Goal: Find specific page/section: Find specific page/section

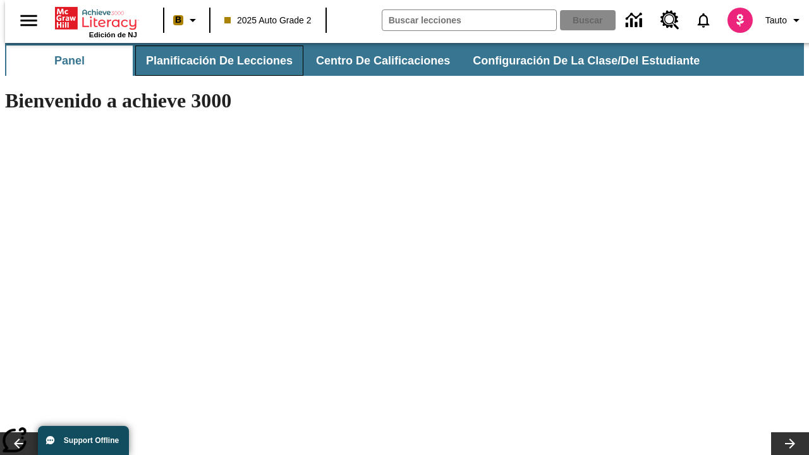
click at [212, 61] on button "Planificación de lecciones" at bounding box center [219, 61] width 168 height 30
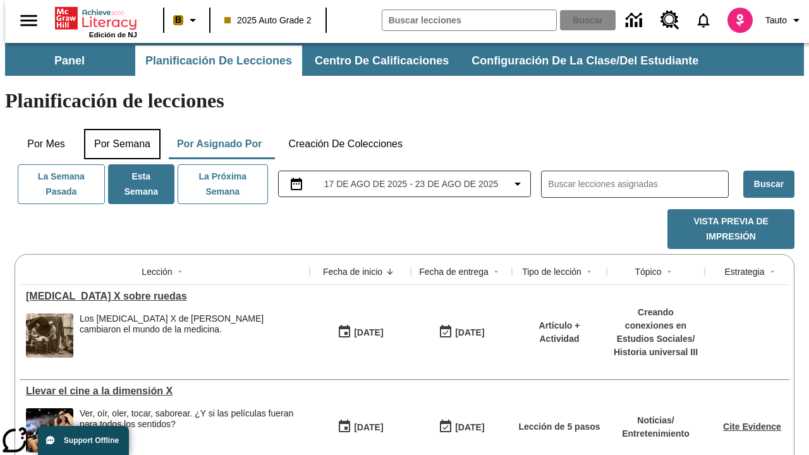
click at [118, 129] on button "Por semana" at bounding box center [122, 144] width 77 height 30
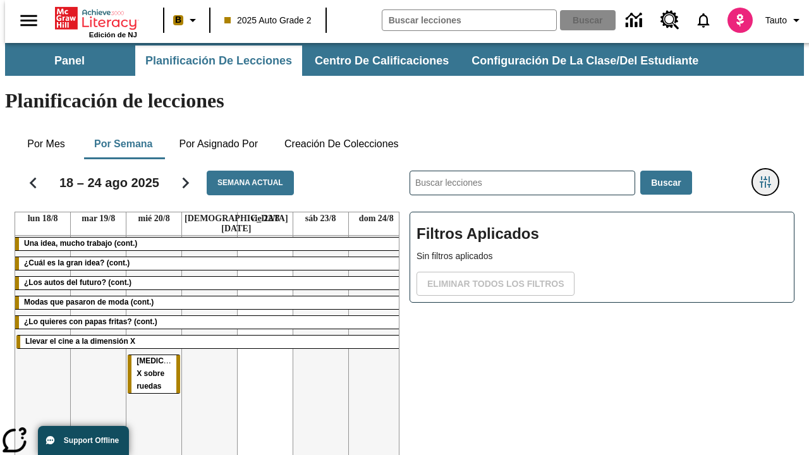
click at [770, 176] on icon "Menú lateral de filtros" at bounding box center [765, 181] width 11 height 11
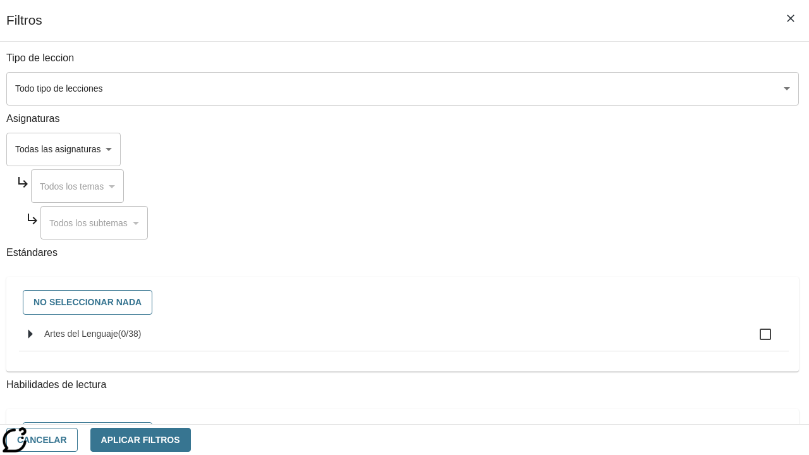
click at [558, 149] on body "Saltar al contenido principal Edición de NJ B 2025 Auto Grade 2 Buscar 0 Tauto …" at bounding box center [404, 313] width 799 height 541
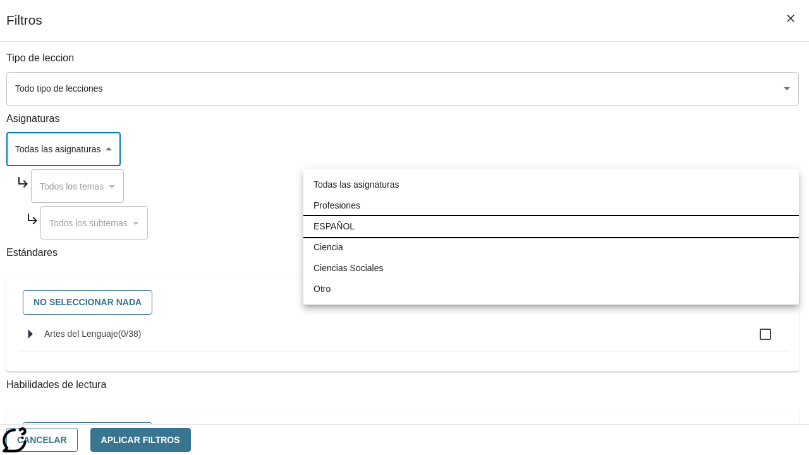
click at [551, 226] on li "ESPAÑOL" at bounding box center [552, 226] width 496 height 21
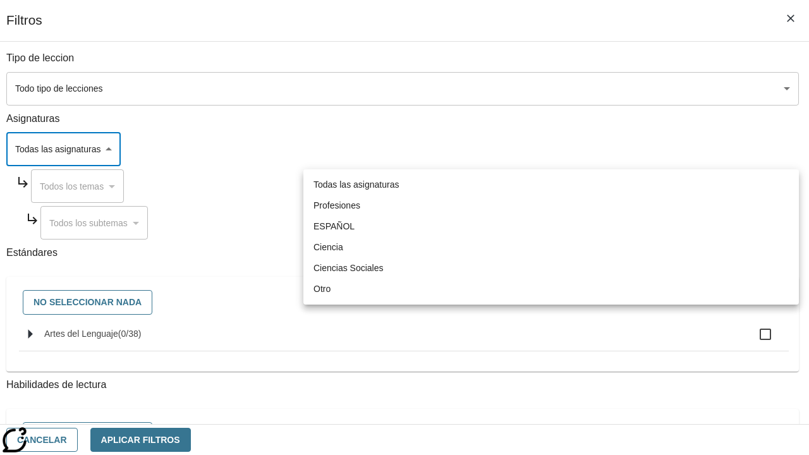
type input "1"
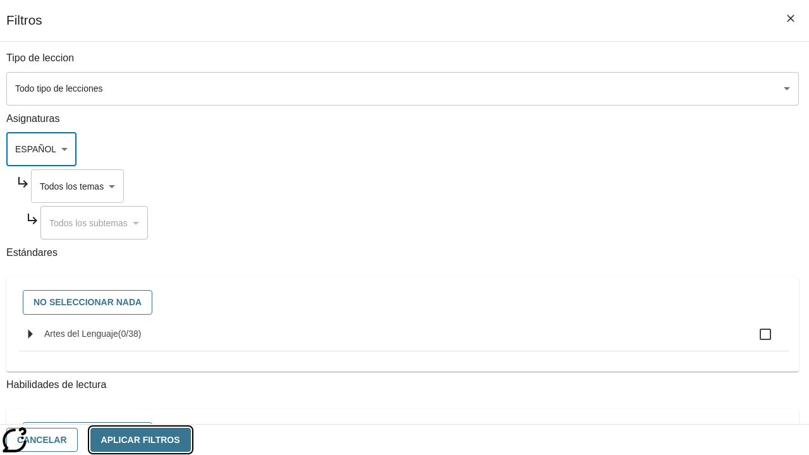
click at [191, 439] on button "Aplicar Filtros" at bounding box center [140, 440] width 101 height 25
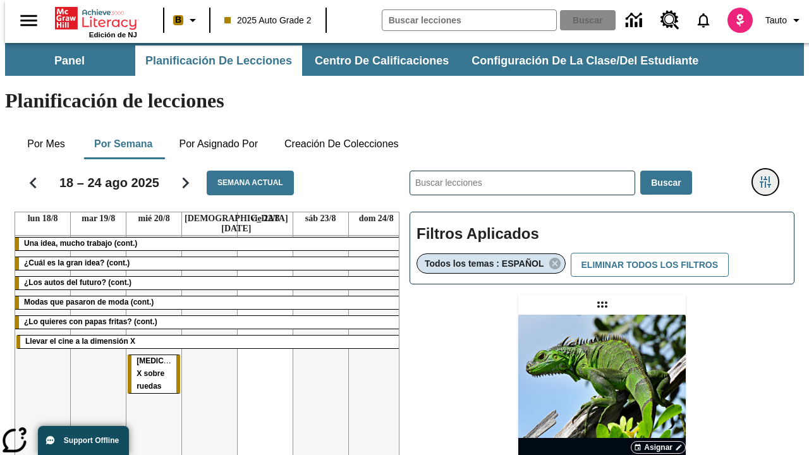
click at [770, 176] on icon "Menú lateral de filtros" at bounding box center [765, 181] width 11 height 11
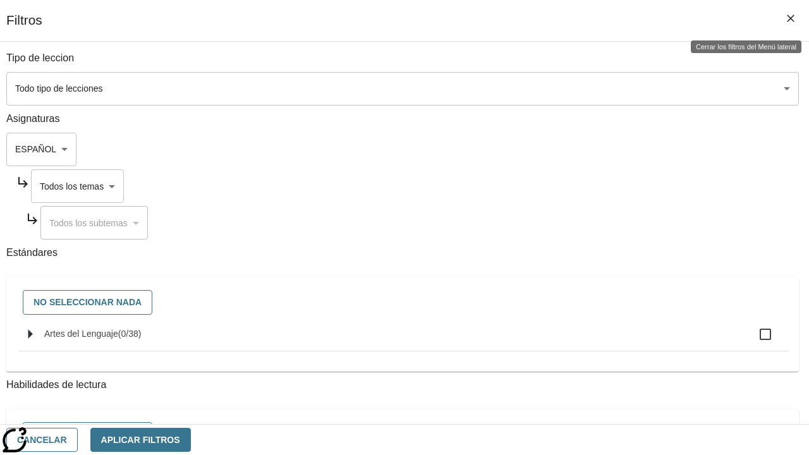
click at [570, 186] on body "Saltar al contenido principal Edición de NJ B 2025 Auto Grade 2 Buscar 0 Tauto …" at bounding box center [404, 373] width 799 height 660
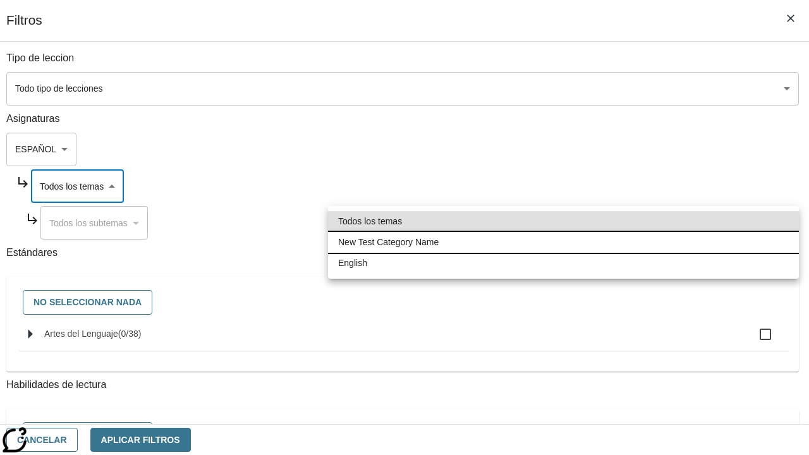
click at [563, 242] on li "New Test Category Name" at bounding box center [563, 242] width 471 height 21
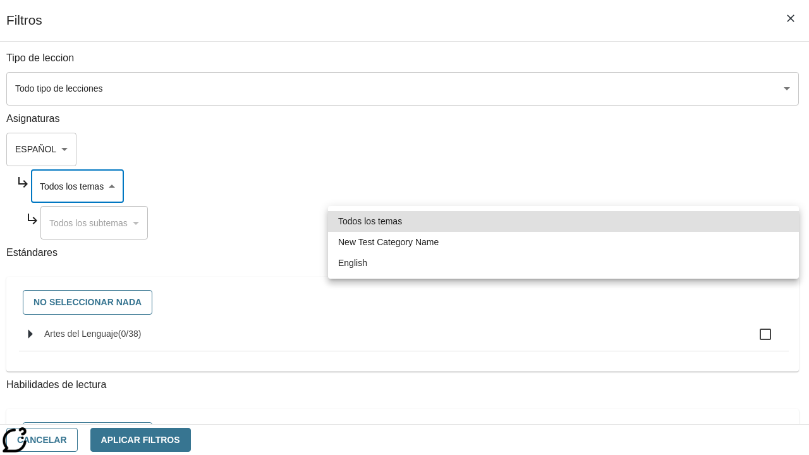
type input "265"
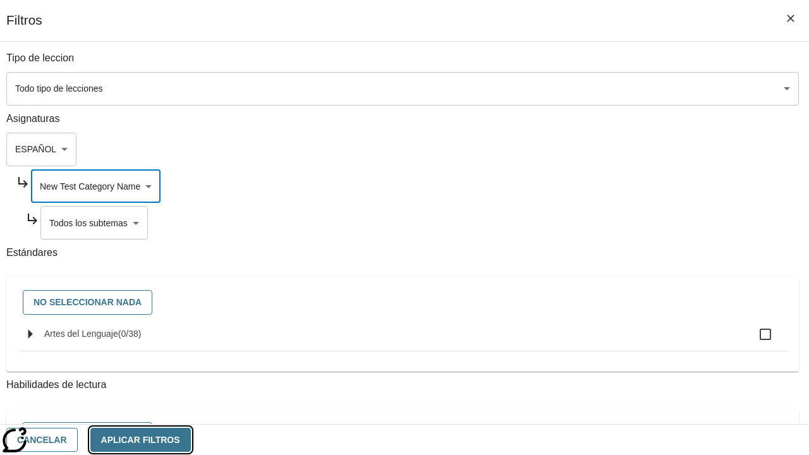
click at [191, 439] on button "Aplicar Filtros" at bounding box center [140, 440] width 101 height 25
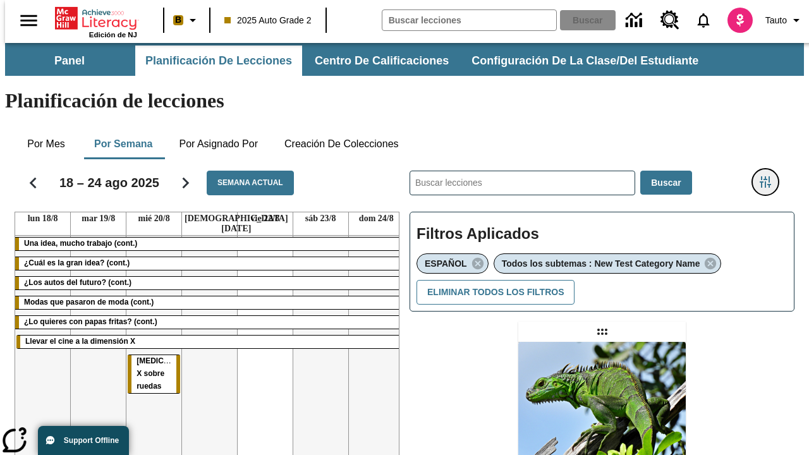
click at [770, 176] on icon "Menú lateral de filtros" at bounding box center [765, 181] width 11 height 11
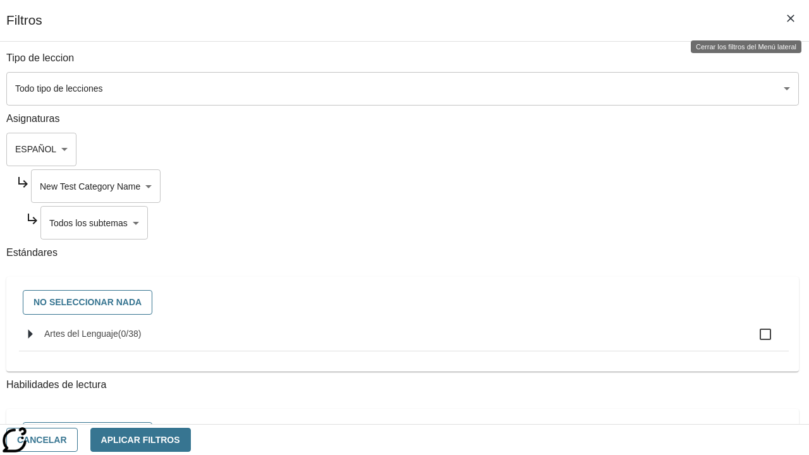
click at [575, 223] on body "Saltar al contenido principal Edición de NJ B 2025 Auto Grade 2 Buscar 0 Tauto …" at bounding box center [404, 386] width 799 height 687
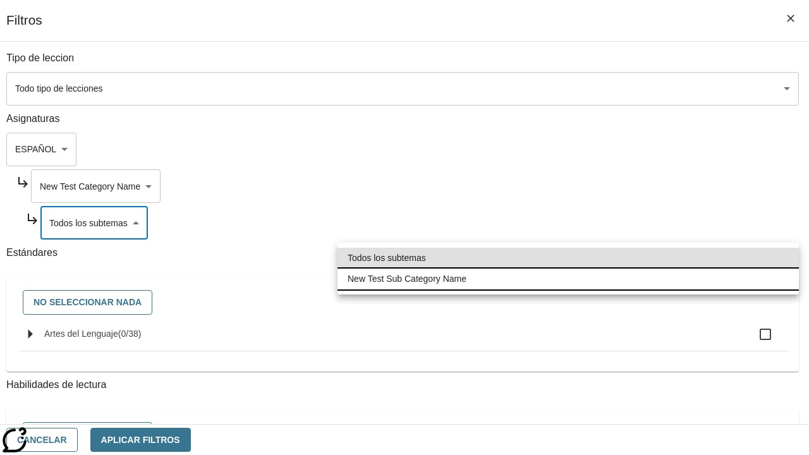
click at [568, 279] on li "New Test Sub Category Name" at bounding box center [569, 279] width 462 height 21
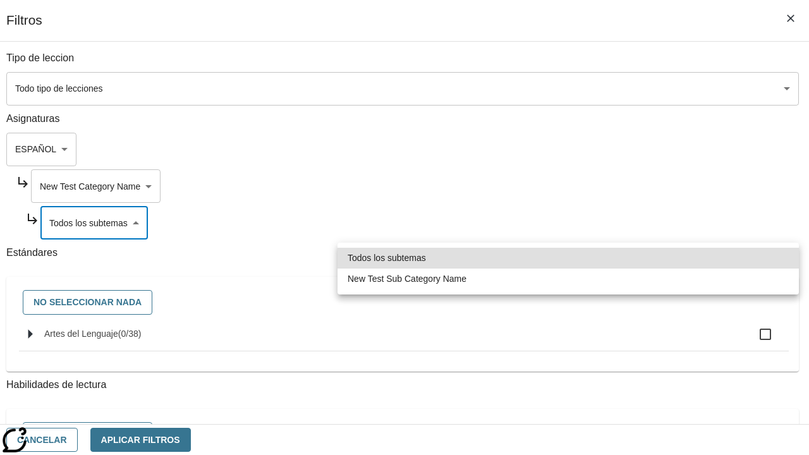
type input "2232"
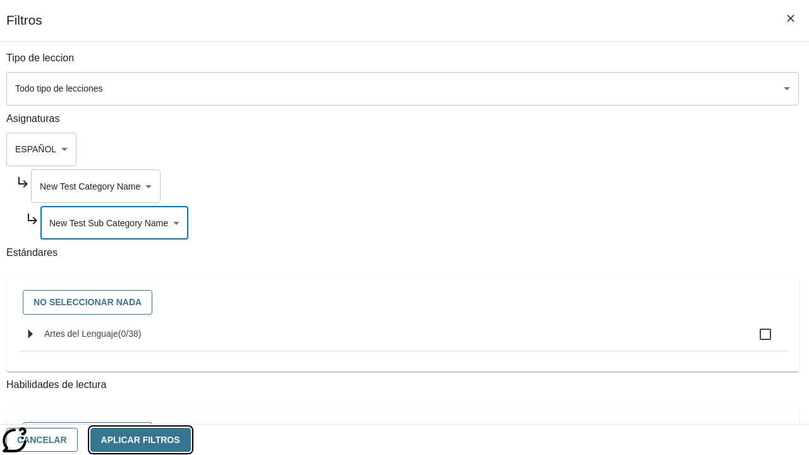
click at [191, 439] on button "Aplicar Filtros" at bounding box center [140, 440] width 101 height 25
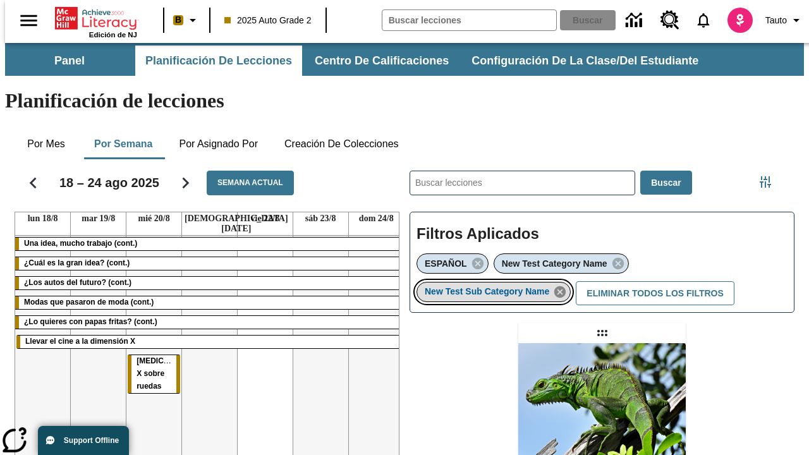
click at [564, 285] on icon "Eliminar New Test Sub Category Name el ítem seleccionado del filtro" at bounding box center [560, 292] width 14 height 14
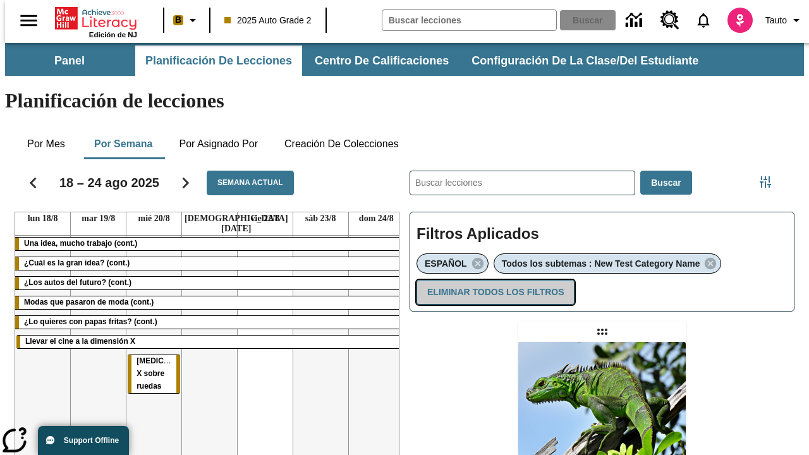
click at [493, 280] on button "Eliminar todos los filtros" at bounding box center [496, 292] width 158 height 25
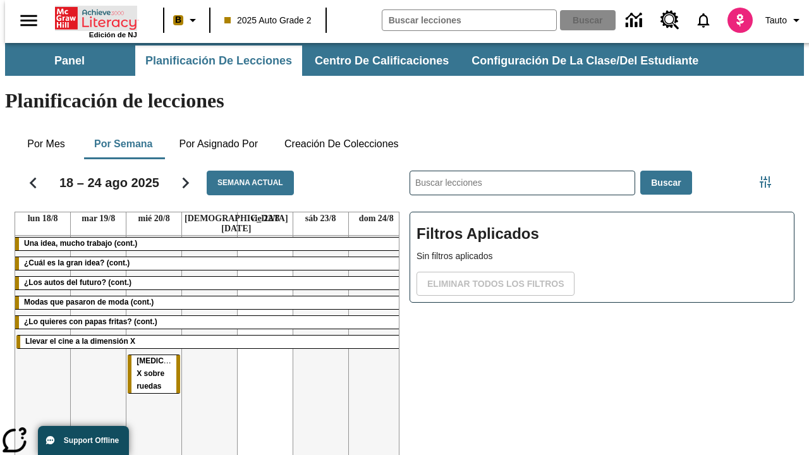
click at [91, 17] on icon "Portada" at bounding box center [97, 18] width 84 height 25
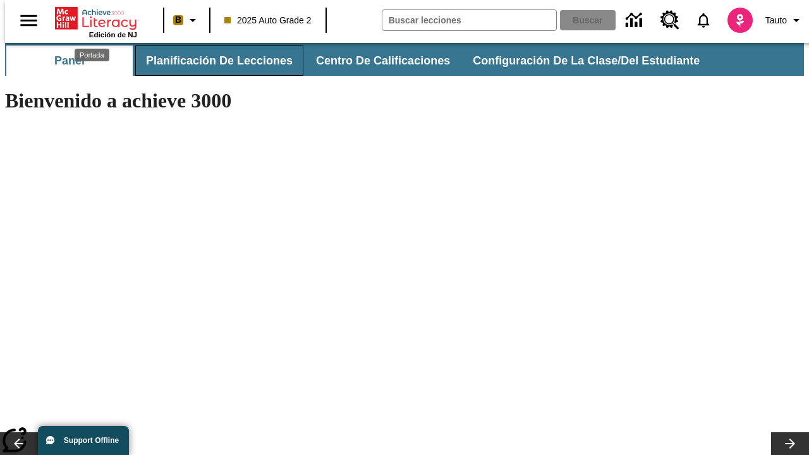
click at [212, 61] on button "Planificación de lecciones" at bounding box center [219, 61] width 168 height 30
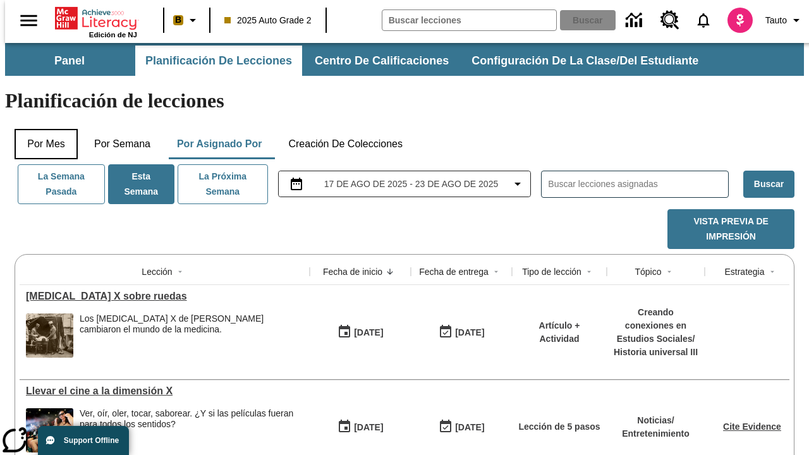
click at [41, 129] on button "Por mes" at bounding box center [46, 144] width 63 height 30
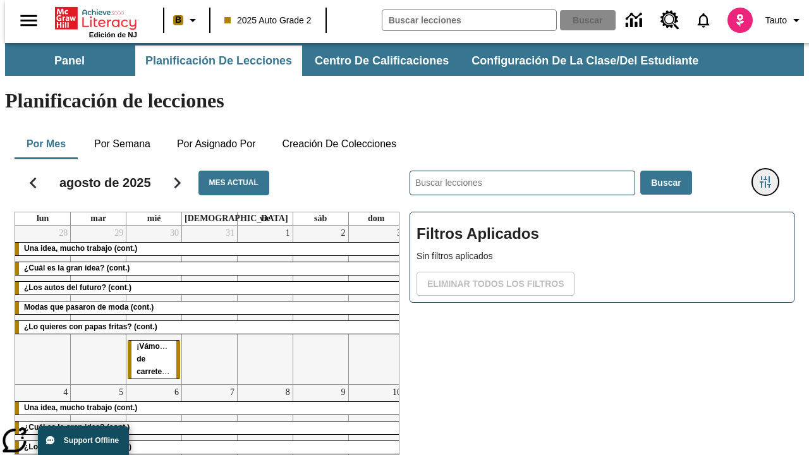
click at [770, 176] on icon "Menú lateral de filtros" at bounding box center [765, 181] width 11 height 11
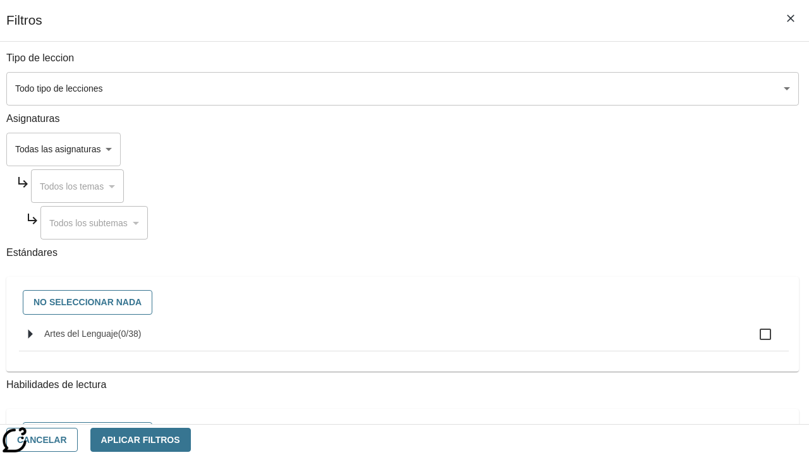
click at [558, 149] on body "Saltar al contenido principal Edición de NJ B 2025 Auto Grade 2 Buscar 0 Tauto …" at bounding box center [404, 313] width 799 height 541
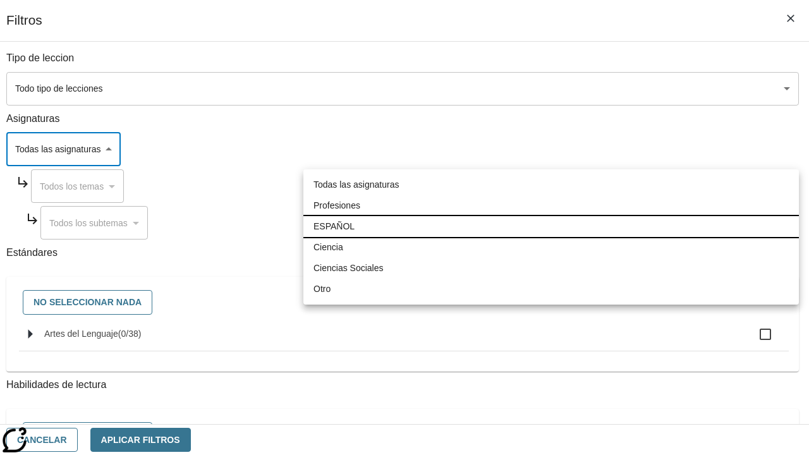
click at [551, 226] on li "ESPAÑOL" at bounding box center [552, 226] width 496 height 21
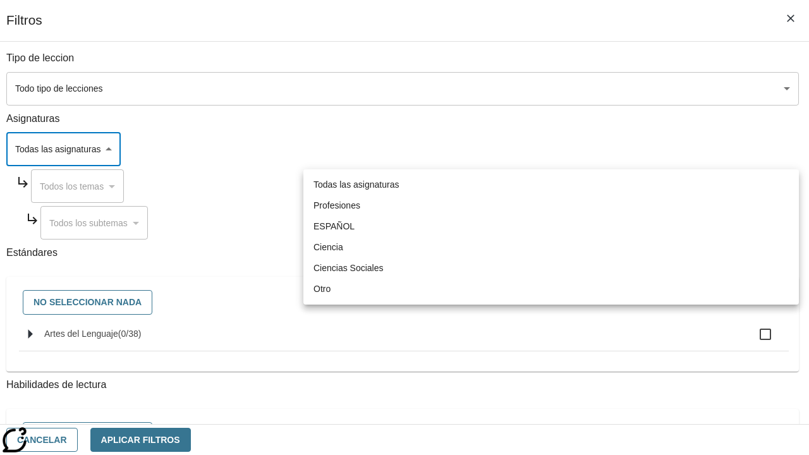
type input "1"
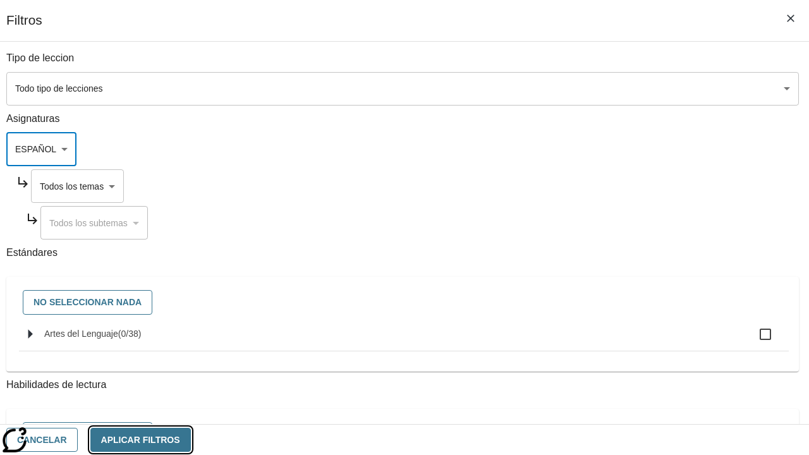
click at [191, 439] on button "Aplicar Filtros" at bounding box center [140, 440] width 101 height 25
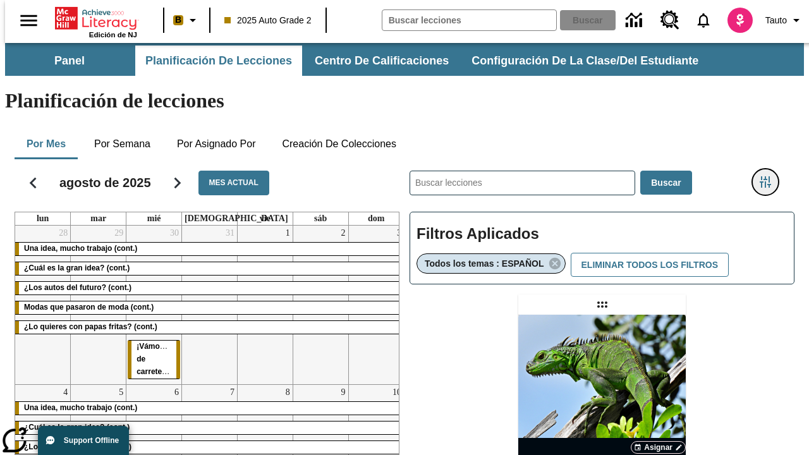
click at [770, 176] on icon "Menú lateral de filtros" at bounding box center [765, 181] width 11 height 11
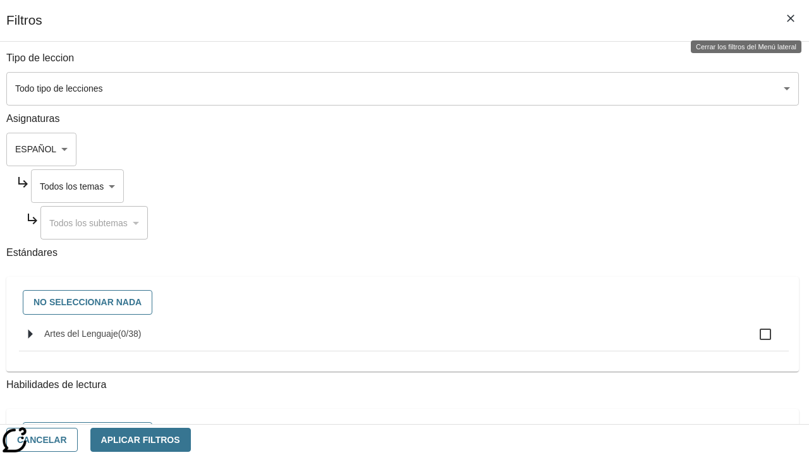
click at [570, 186] on body "Saltar al contenido principal Edición de NJ B 2025 Auto Grade 2 Buscar 0 Tauto …" at bounding box center [404, 373] width 799 height 660
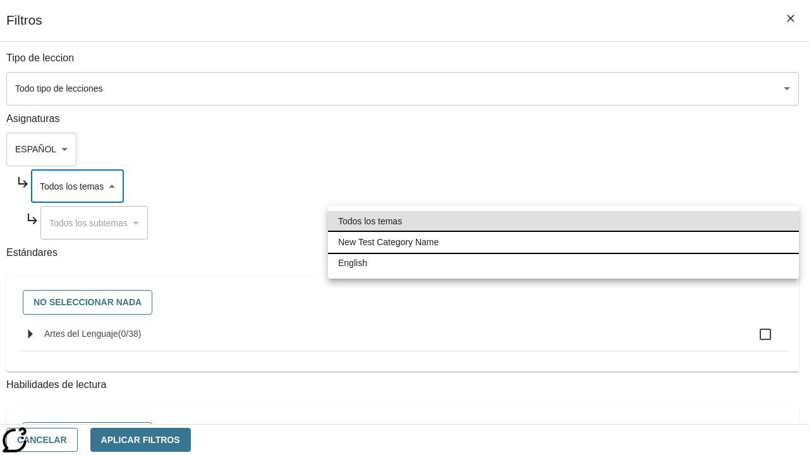
click at [563, 242] on li "New Test Category Name" at bounding box center [563, 242] width 471 height 21
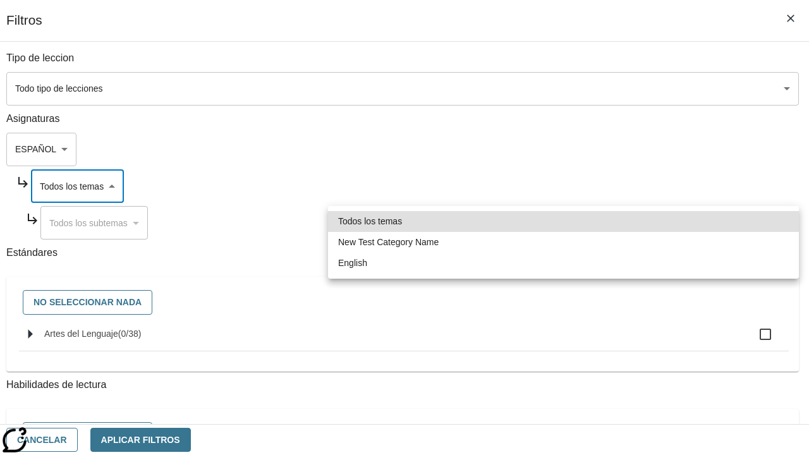
type input "265"
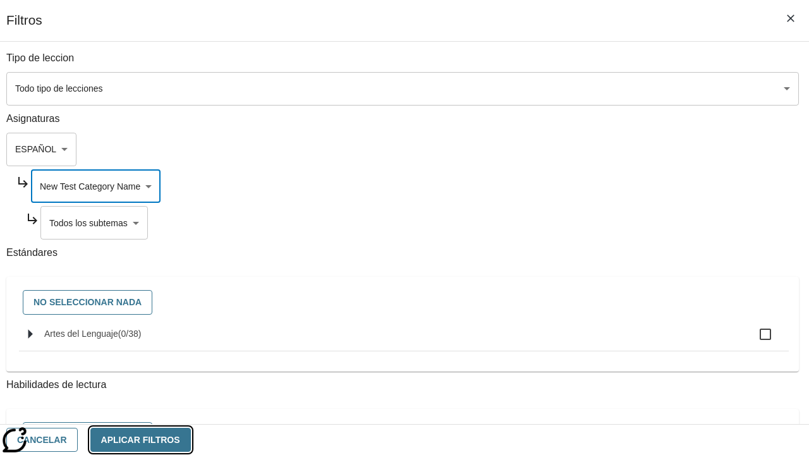
click at [191, 439] on button "Aplicar Filtros" at bounding box center [140, 440] width 101 height 25
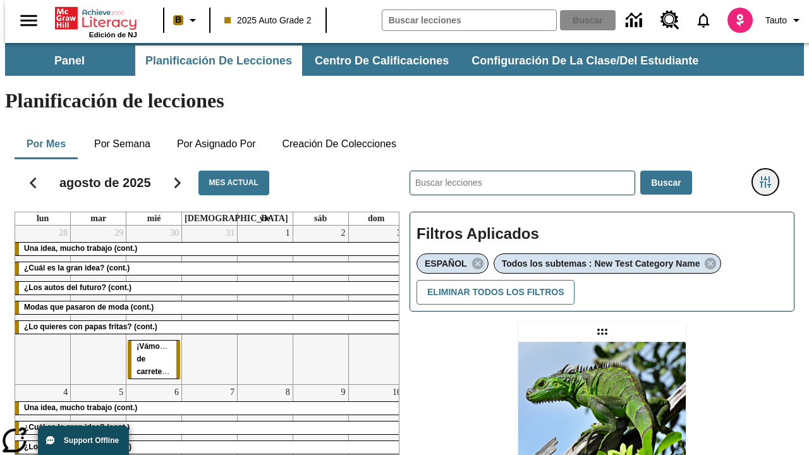
click at [770, 176] on icon "Menú lateral de filtros" at bounding box center [765, 181] width 11 height 11
